Goal: Information Seeking & Learning: Learn about a topic

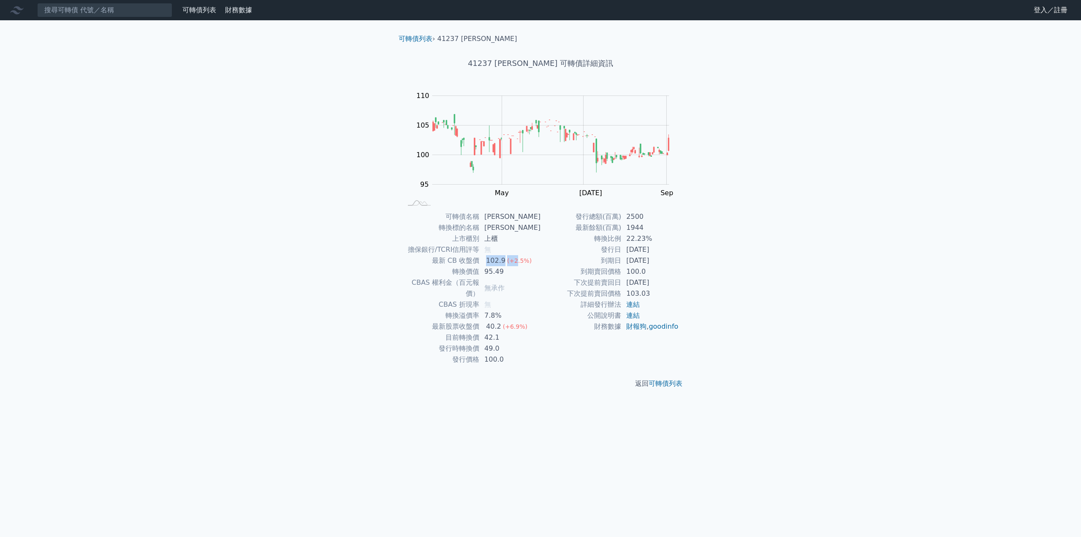
drag, startPoint x: 490, startPoint y: 259, endPoint x: 518, endPoint y: 258, distance: 28.3
click at [518, 258] on td "102.9 (+2.5%)" at bounding box center [509, 260] width 61 height 11
